Goal: Task Accomplishment & Management: Manage account settings

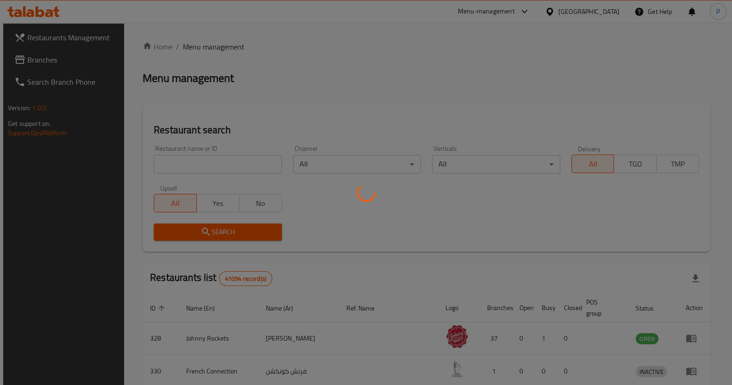
click at [216, 161] on div at bounding box center [366, 192] width 732 height 385
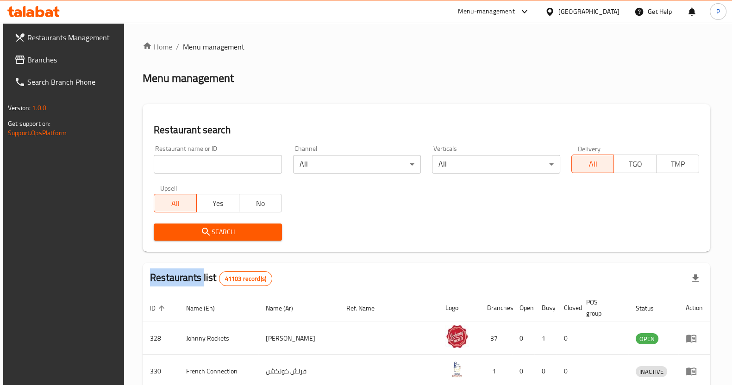
click at [217, 160] on div at bounding box center [366, 192] width 732 height 385
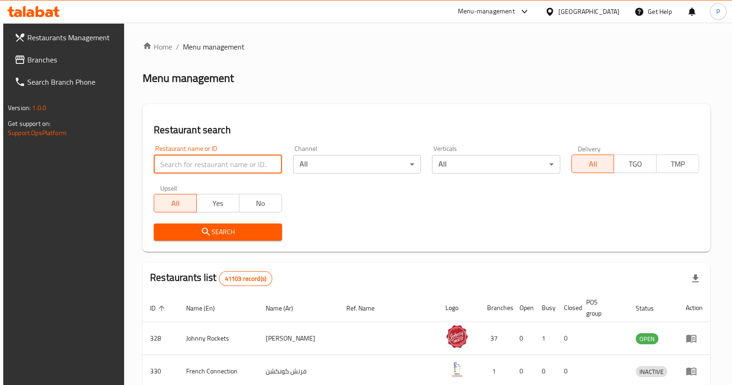
click at [217, 159] on input "search" at bounding box center [218, 164] width 128 height 19
type input "roti shoti"
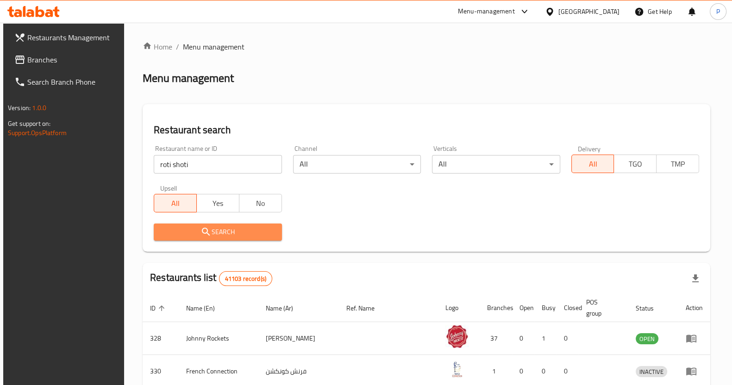
click at [217, 232] on span "Search" at bounding box center [217, 232] width 113 height 12
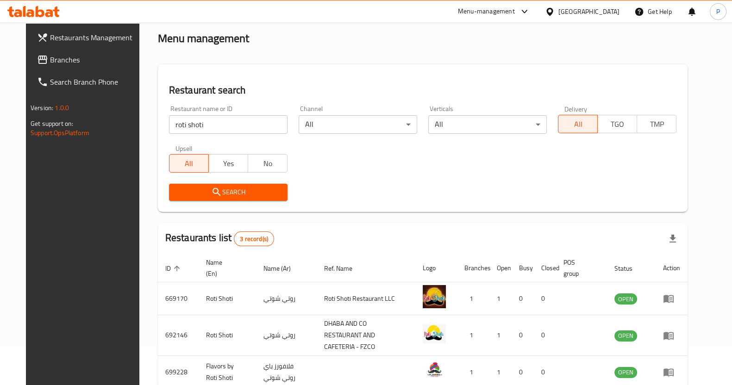
scroll to position [57, 0]
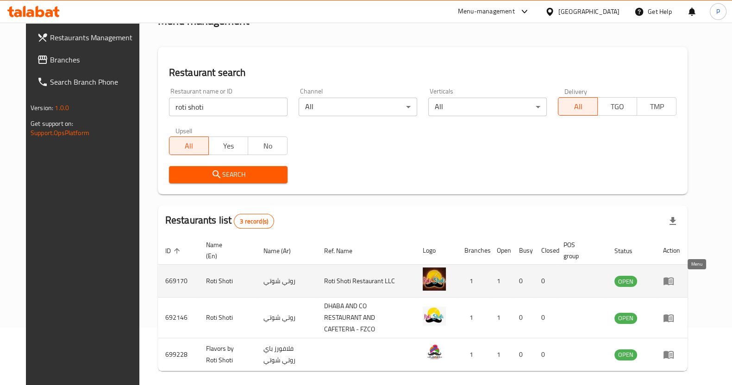
click at [674, 286] on icon "enhanced table" at bounding box center [668, 280] width 11 height 11
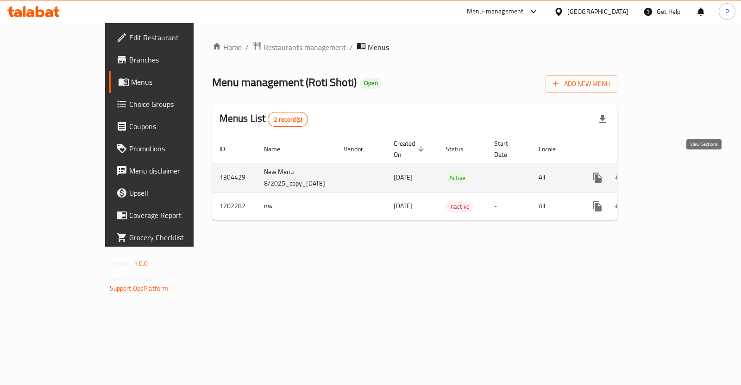
click at [675, 173] on link "enhanced table" at bounding box center [664, 178] width 22 height 22
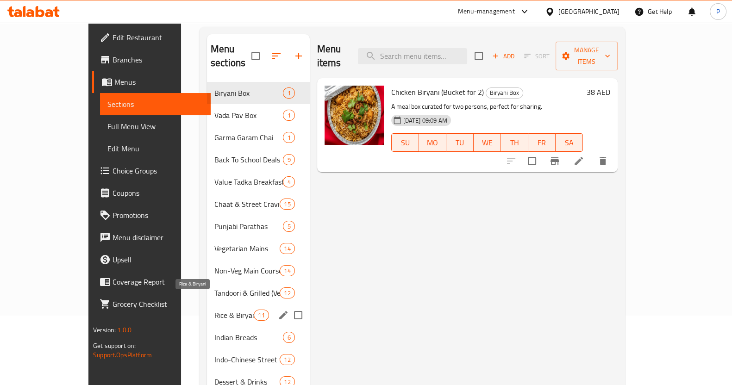
scroll to position [130, 0]
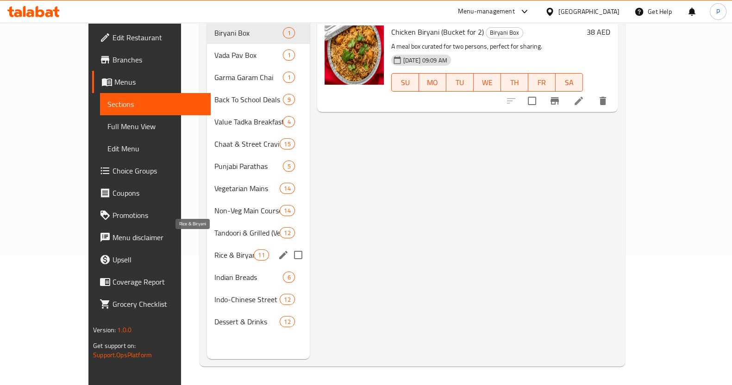
click at [214, 250] on span "Rice & Biryani" at bounding box center [233, 255] width 39 height 11
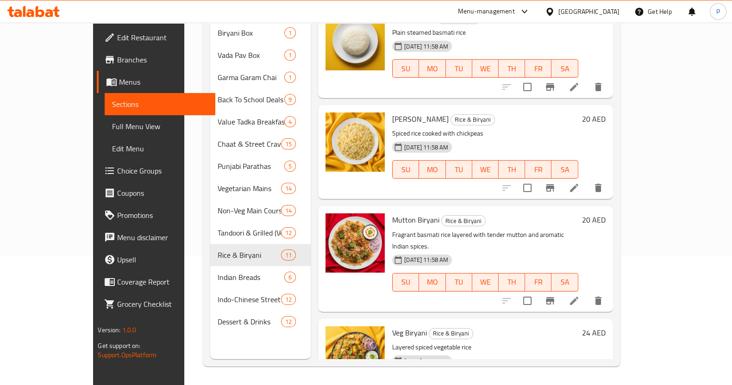
scroll to position [174, 0]
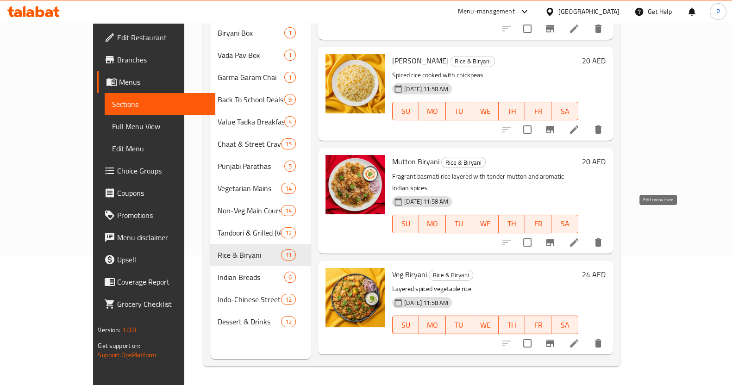
click at [580, 237] on icon at bounding box center [574, 242] width 11 height 11
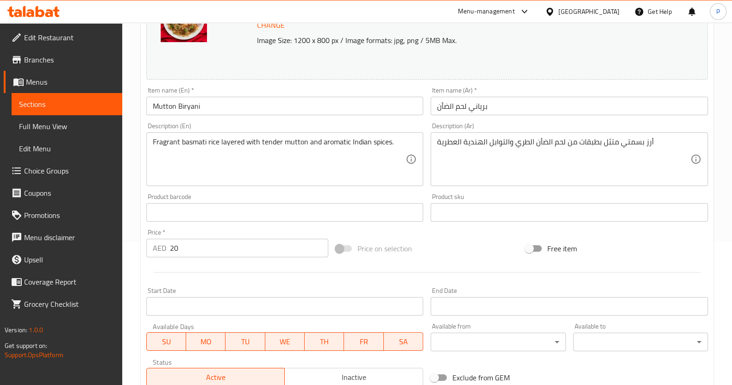
scroll to position [174, 0]
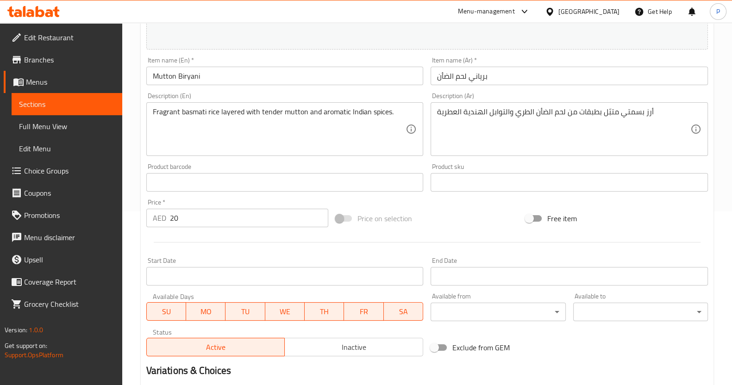
click at [203, 214] on input "20" at bounding box center [249, 218] width 159 height 19
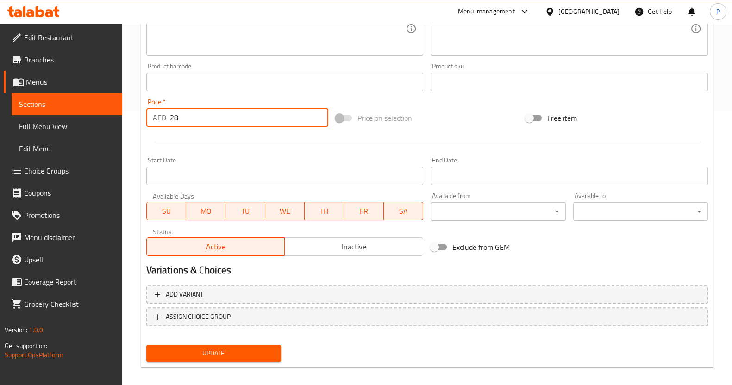
scroll to position [282, 0]
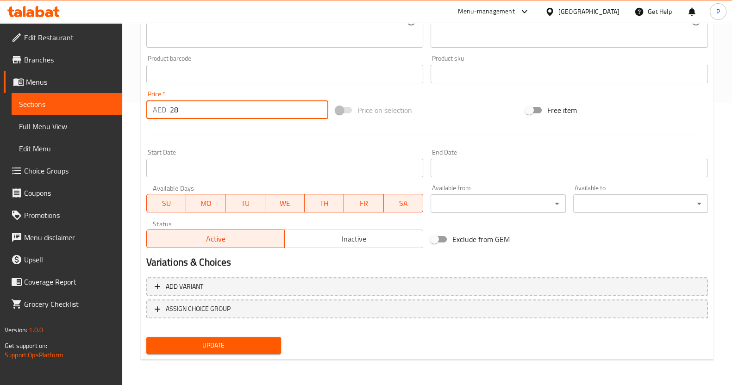
type input "28"
click at [247, 337] on button "Update" at bounding box center [213, 345] width 135 height 17
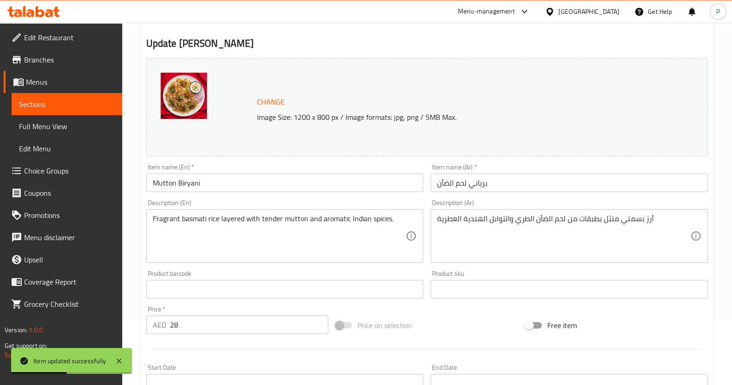
scroll to position [0, 0]
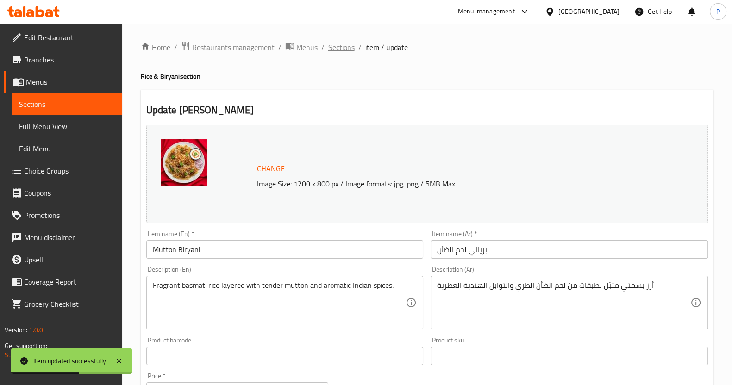
click at [335, 43] on span "Sections" at bounding box center [341, 47] width 26 height 11
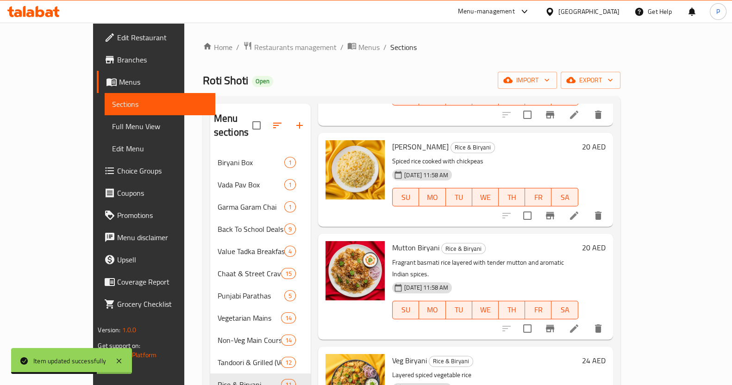
scroll to position [289, 0]
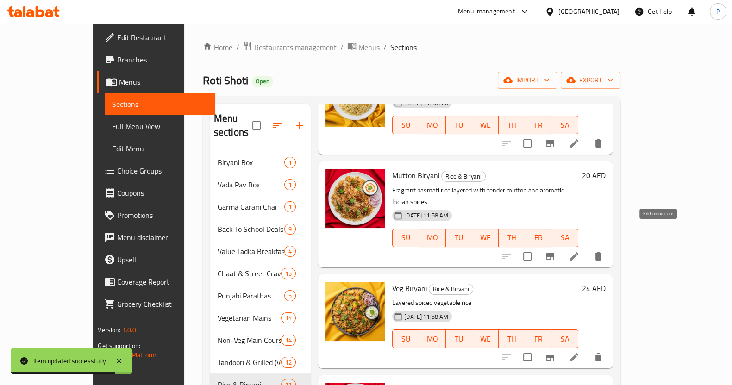
click at [580, 251] on icon at bounding box center [574, 256] width 11 height 11
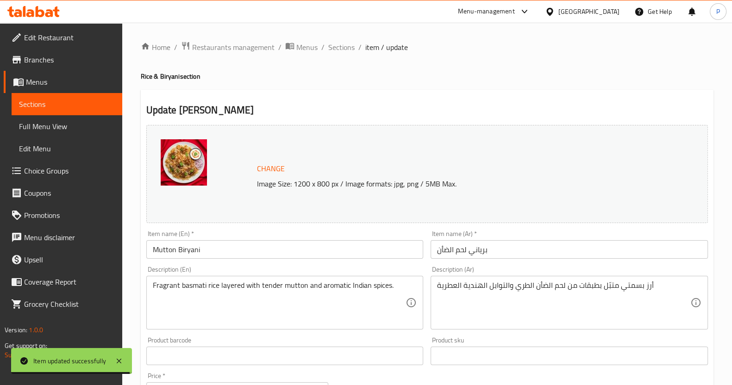
scroll to position [231, 0]
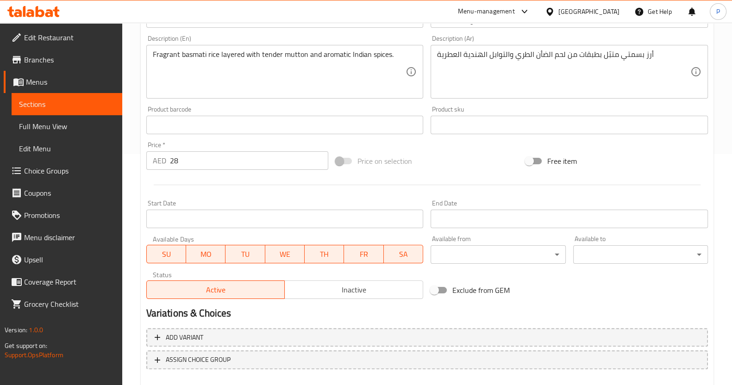
click at [214, 165] on input "28" at bounding box center [249, 160] width 159 height 19
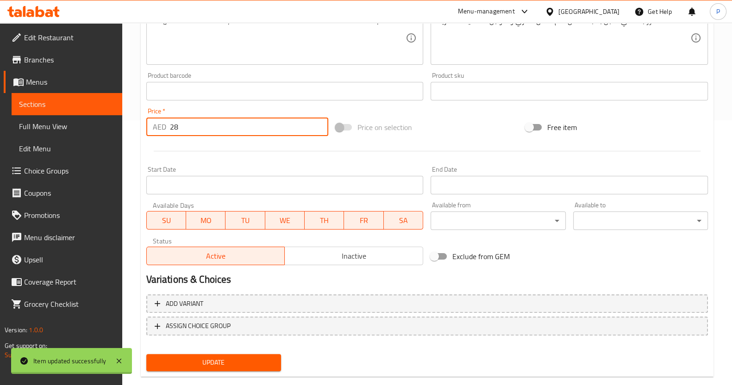
scroll to position [282, 0]
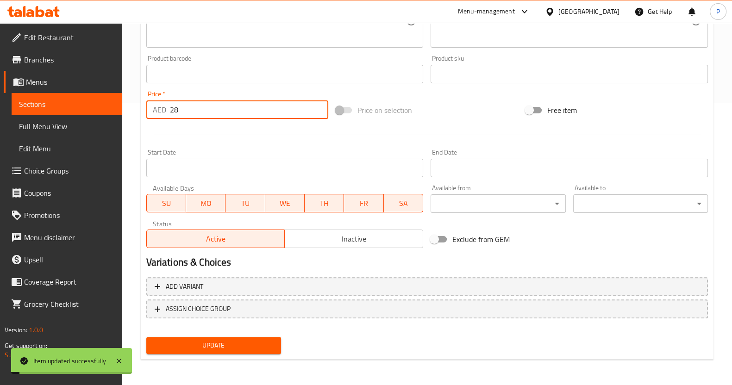
click at [210, 351] on button "Update" at bounding box center [213, 345] width 135 height 17
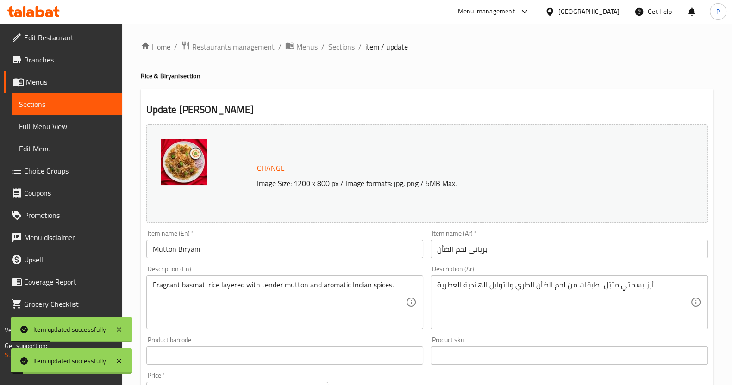
scroll to position [0, 0]
click at [346, 53] on span "Sections" at bounding box center [341, 47] width 26 height 11
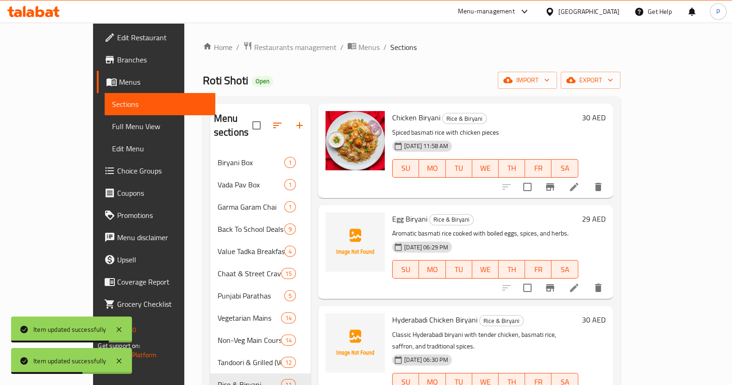
scroll to position [521, 0]
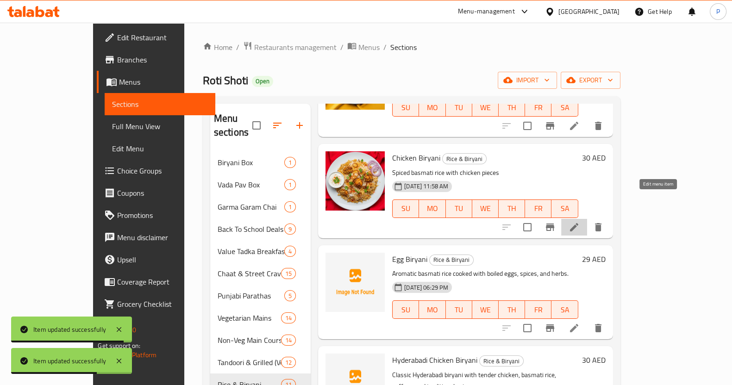
click at [578, 223] on icon at bounding box center [574, 227] width 8 height 8
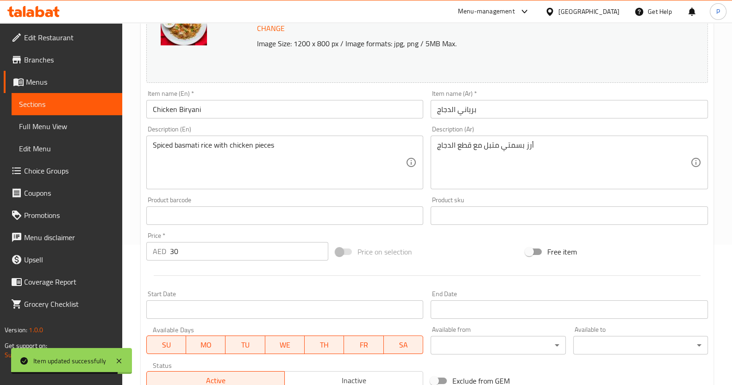
scroll to position [174, 0]
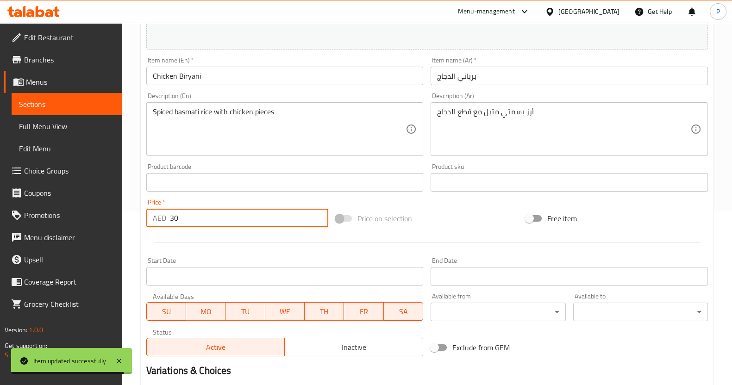
click at [209, 223] on input "30" at bounding box center [249, 218] width 159 height 19
type input "3"
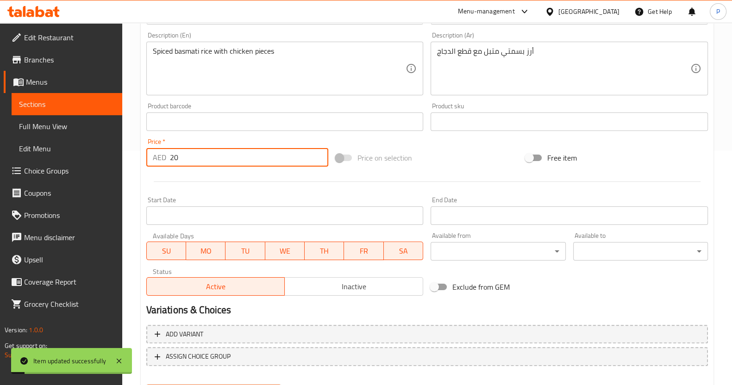
scroll to position [282, 0]
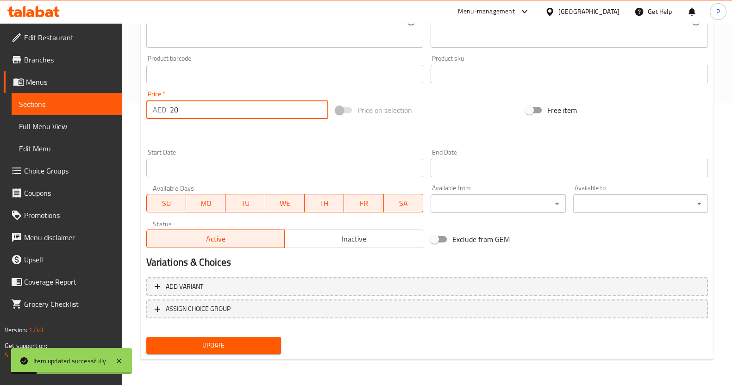
click at [216, 348] on span "Update" at bounding box center [214, 346] width 120 height 12
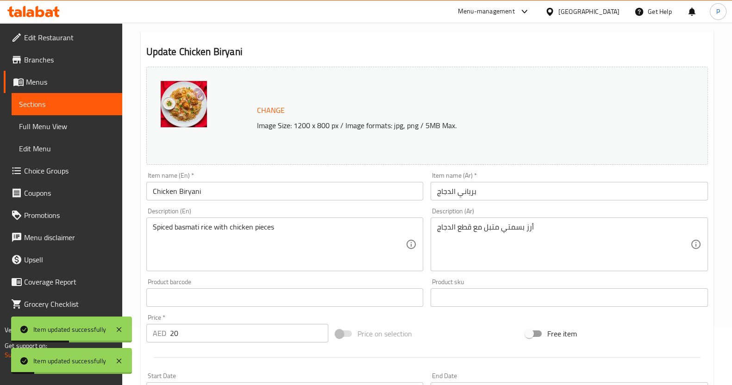
scroll to position [115, 0]
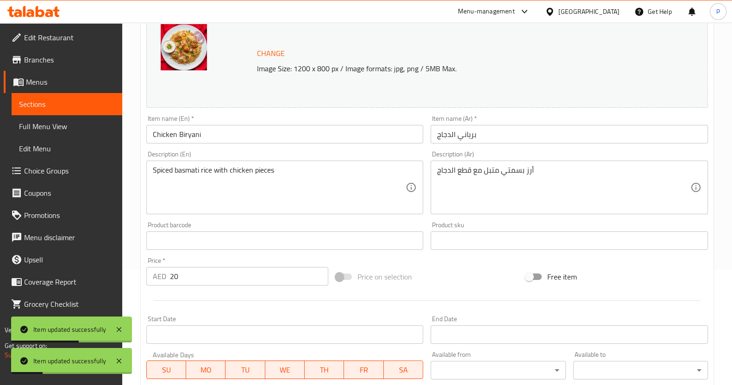
click at [201, 283] on input "20" at bounding box center [249, 276] width 159 height 19
type input "2"
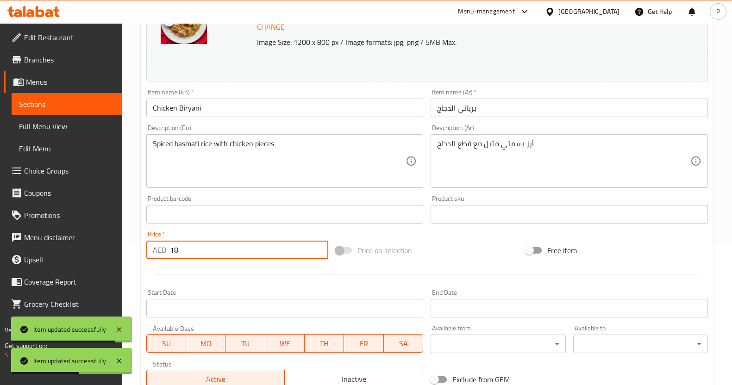
scroll to position [282, 0]
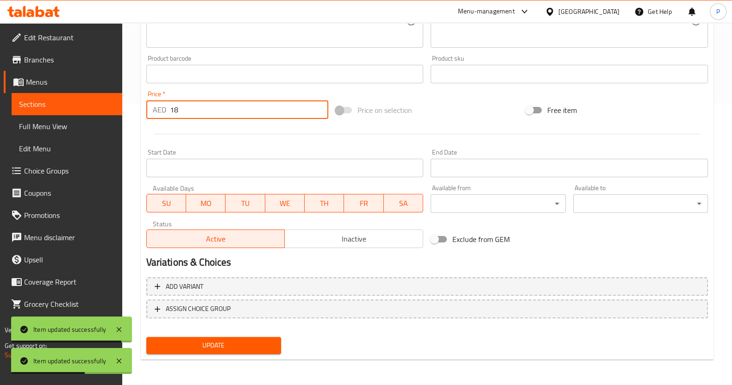
type input "18"
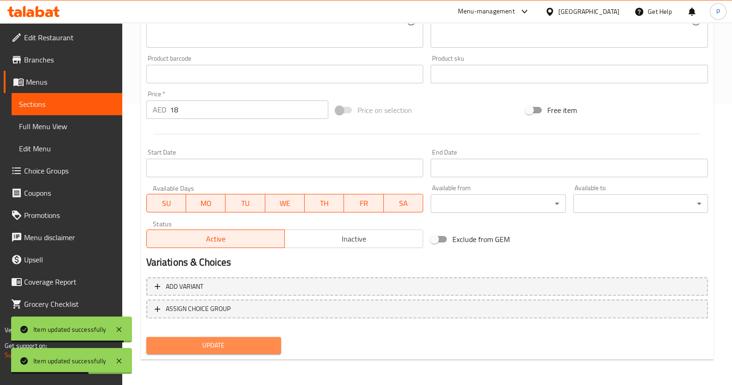
click at [215, 349] on span "Update" at bounding box center [214, 346] width 120 height 12
click at [227, 343] on span "Update" at bounding box center [214, 346] width 120 height 12
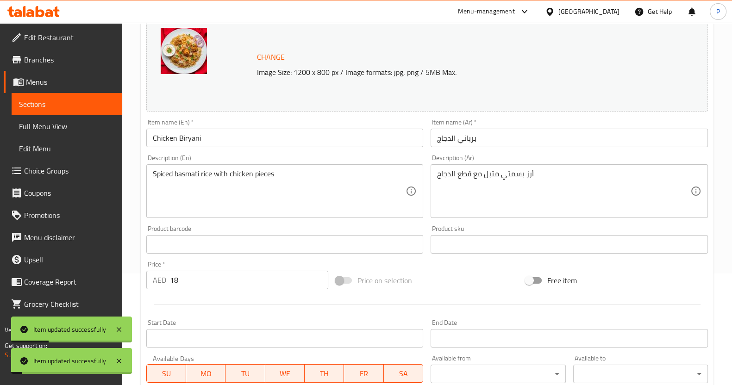
scroll to position [0, 0]
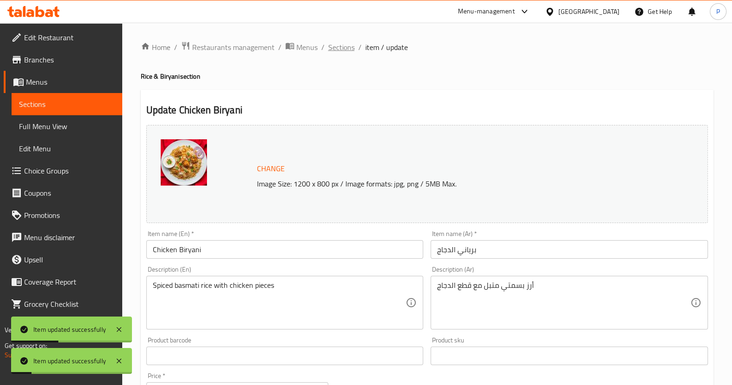
click at [351, 43] on span "Sections" at bounding box center [341, 47] width 26 height 11
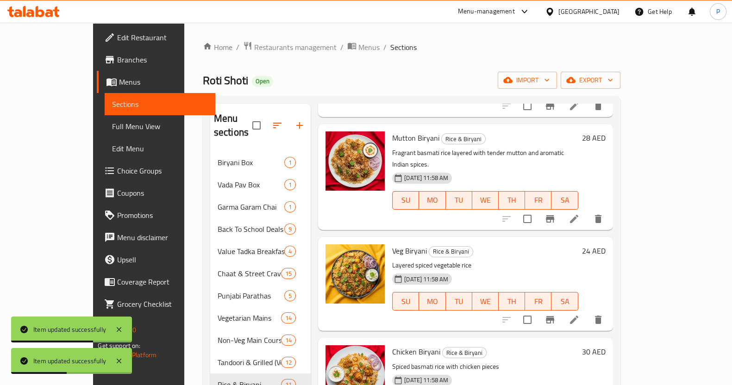
scroll to position [231, 0]
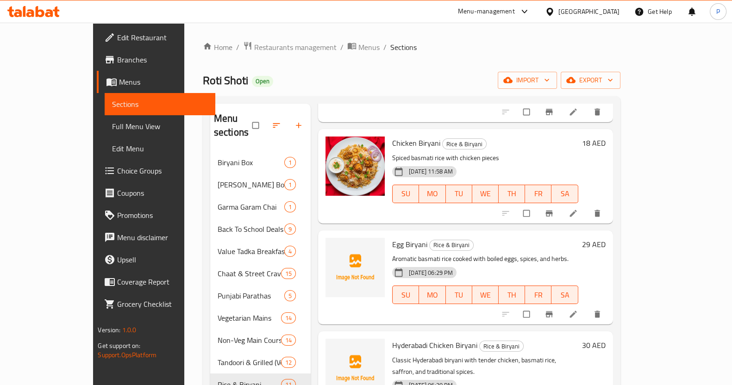
scroll to position [521, 0]
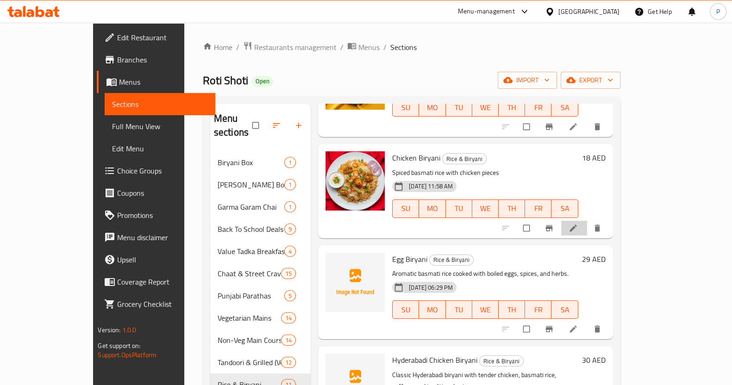
click at [587, 221] on li at bounding box center [574, 228] width 26 height 15
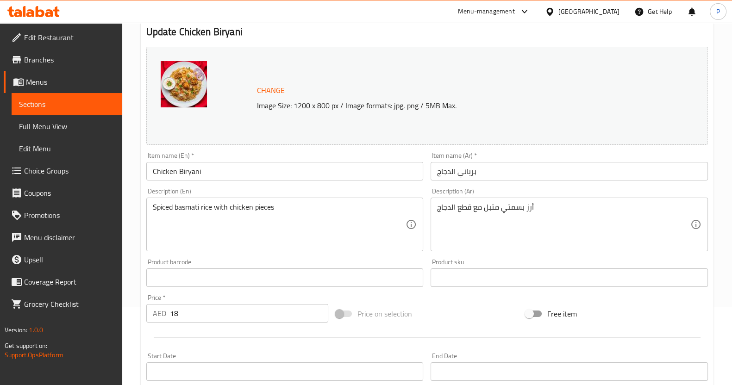
scroll to position [115, 0]
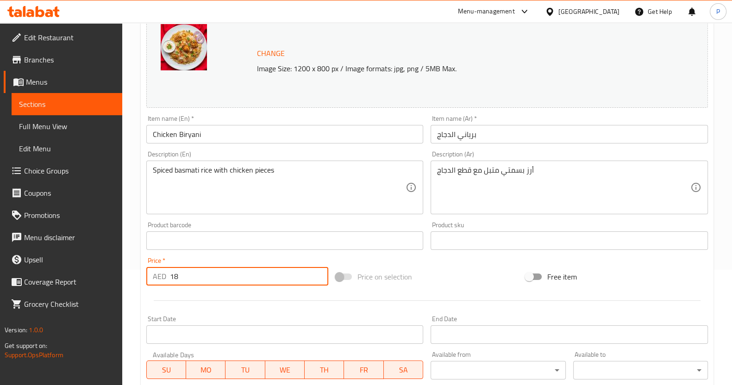
click at [201, 272] on input "18" at bounding box center [249, 276] width 159 height 19
type input "1"
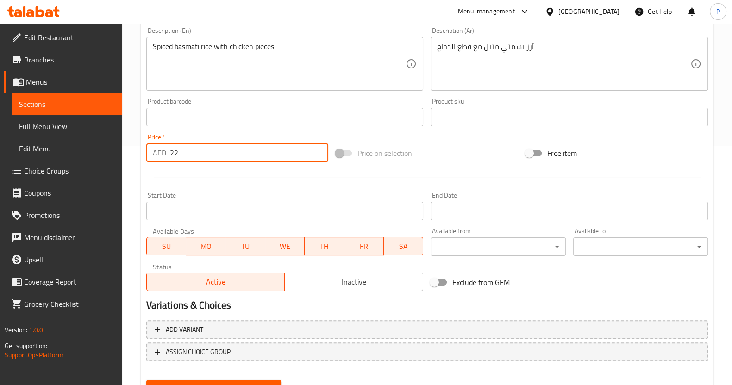
scroll to position [282, 0]
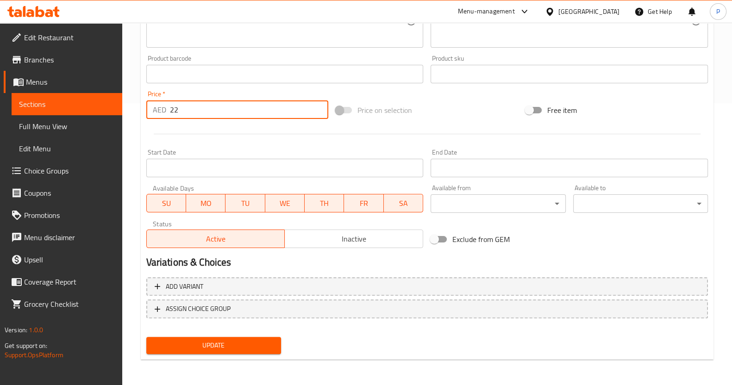
type input "22"
click at [166, 340] on span "Update" at bounding box center [214, 346] width 120 height 12
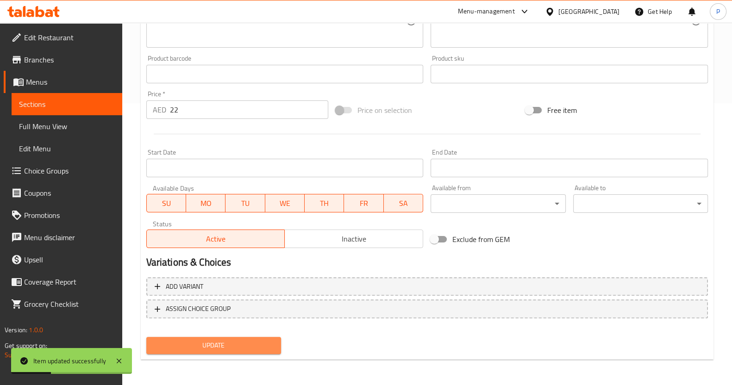
click at [233, 344] on span "Update" at bounding box center [214, 346] width 120 height 12
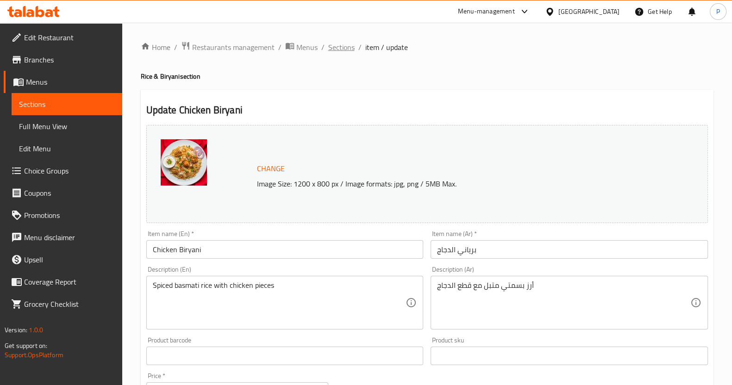
click at [328, 42] on span "Sections" at bounding box center [341, 47] width 26 height 11
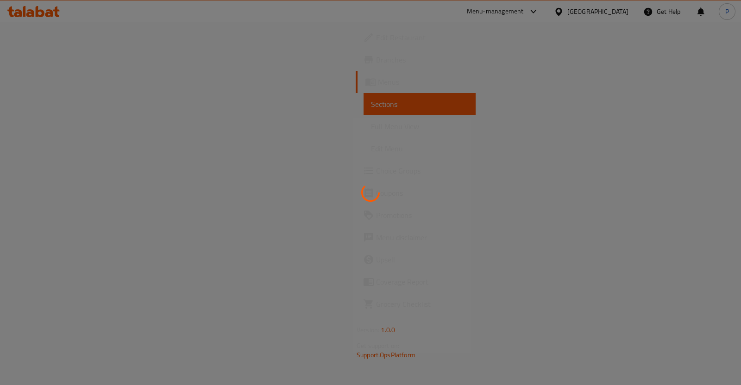
drag, startPoint x: 328, startPoint y: 42, endPoint x: 299, endPoint y: 42, distance: 29.6
click at [299, 42] on div at bounding box center [370, 192] width 741 height 385
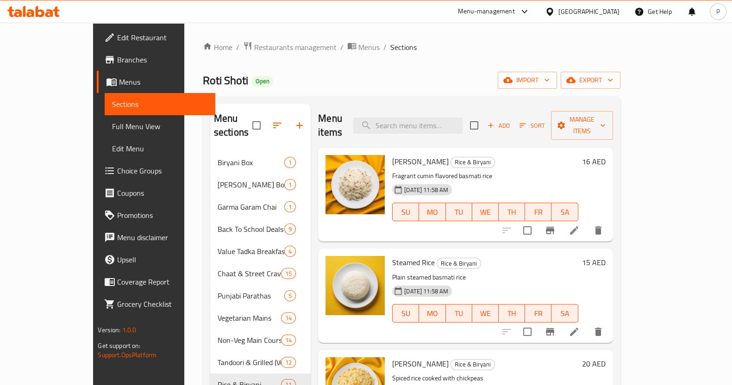
click at [358, 42] on span "Menus" at bounding box center [368, 47] width 21 height 11
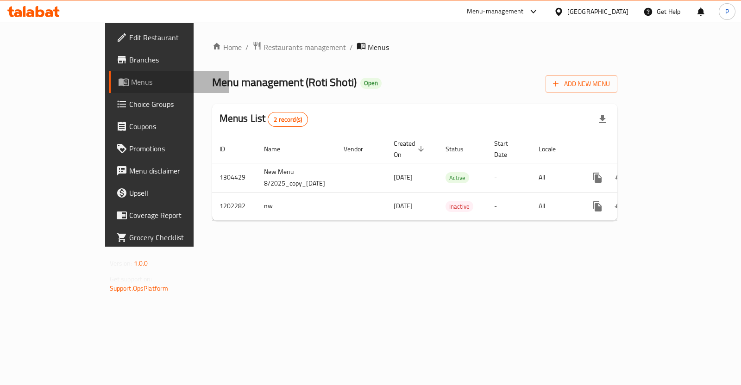
click at [131, 86] on span "Menus" at bounding box center [176, 81] width 90 height 11
click at [109, 88] on link "Menus" at bounding box center [169, 82] width 120 height 22
click at [109, 66] on link "Branches" at bounding box center [169, 60] width 120 height 22
